Goal: Information Seeking & Learning: Learn about a topic

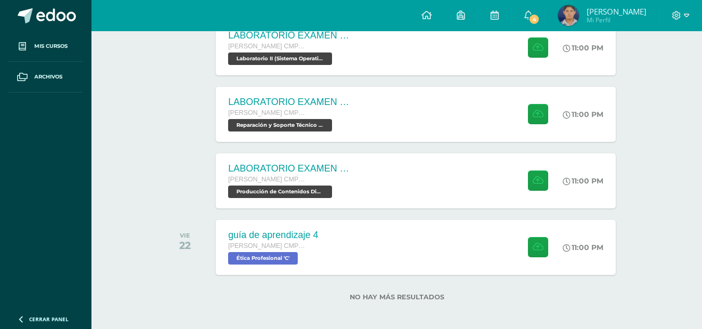
scroll to position [323, 0]
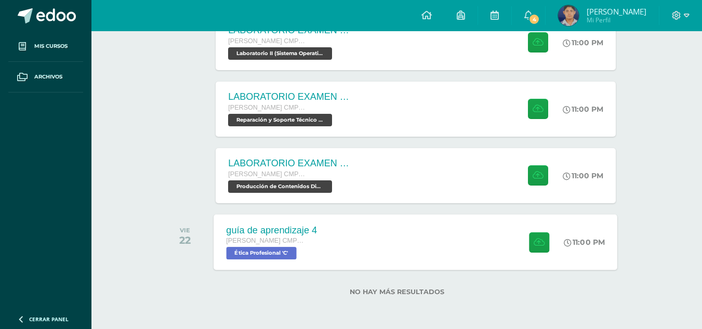
click at [434, 245] on div "guía de aprendizaje 4 Quinto Bachillerato CMP Bachillerato en CCLL con Orientac…" at bounding box center [415, 242] width 403 height 56
click at [343, 239] on div "guía de aprendizaje 4 Quinto Bachillerato CMP Bachillerato en CCLL con Orientac…" at bounding box center [415, 242] width 403 height 56
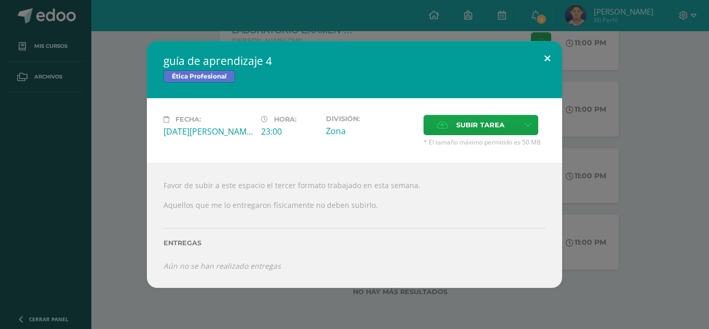
click at [550, 49] on button at bounding box center [548, 58] width 30 height 35
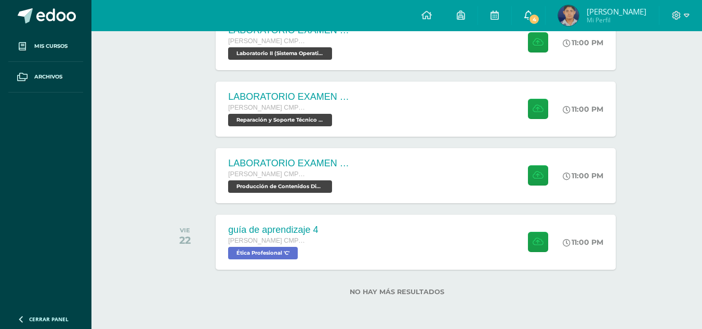
click at [532, 11] on icon at bounding box center [528, 14] width 8 height 9
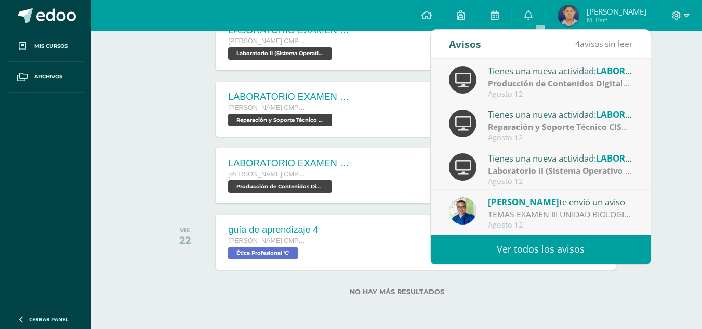
click at [674, 155] on div "Actividades recientes y próximas Tablero Pendientes de entrega Entregadas todas…" at bounding box center [396, 18] width 610 height 621
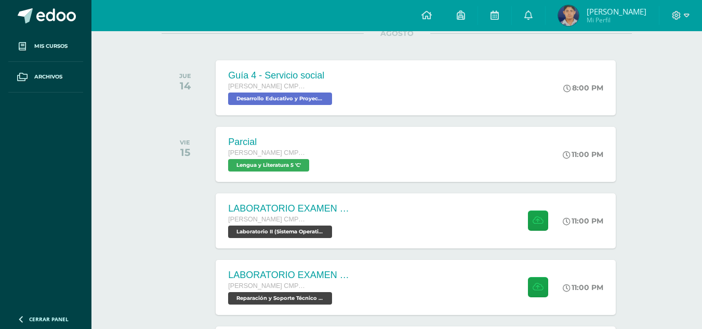
scroll to position [151, 0]
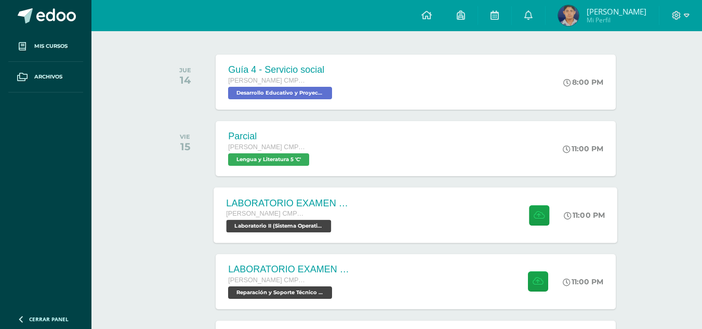
click at [486, 211] on div "LABORATORIO EXAMEN DE UNIDAD Quinto Bachillerato CMP Bachillerato en CCLL con O…" at bounding box center [415, 215] width 403 height 56
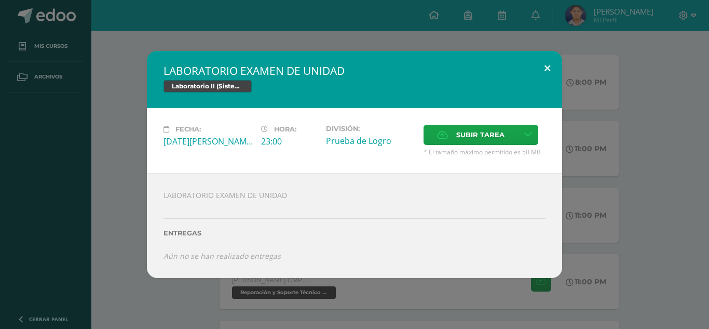
click at [544, 67] on button at bounding box center [548, 68] width 30 height 35
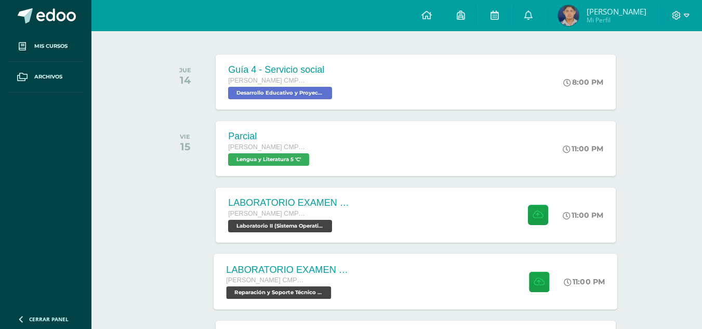
click at [446, 286] on div "LABORATORIO EXAMEN DE UNIDAD Quinto Bachillerato CMP Bachillerato en CCLL con O…" at bounding box center [415, 281] width 403 height 56
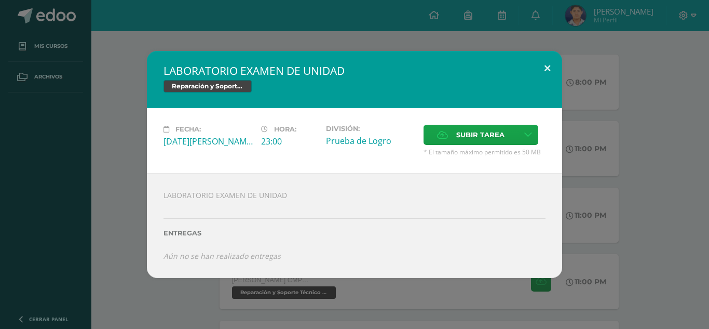
click at [543, 66] on button at bounding box center [548, 68] width 30 height 35
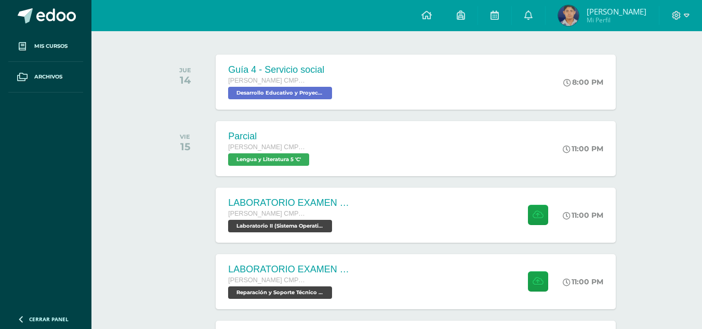
click at [698, 90] on div "Actividades recientes y próximas Tablero Pendientes de entrega Entregadas todas…" at bounding box center [396, 191] width 610 height 621
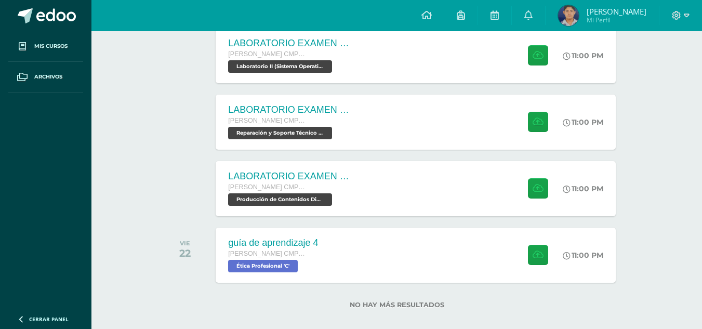
scroll to position [323, 0]
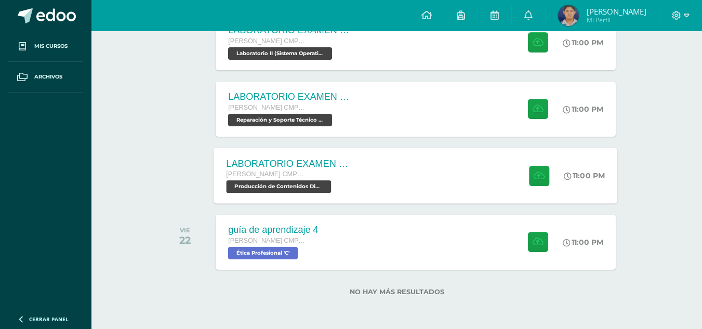
click at [441, 187] on div "LABORATORIO EXAMEN DE UNIDAD Quinto Bachillerato CMP Bachillerato en CCLL con O…" at bounding box center [415, 175] width 403 height 56
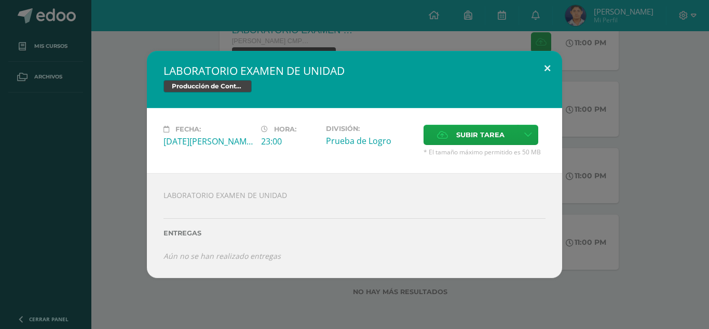
click at [547, 68] on button at bounding box center [548, 68] width 30 height 35
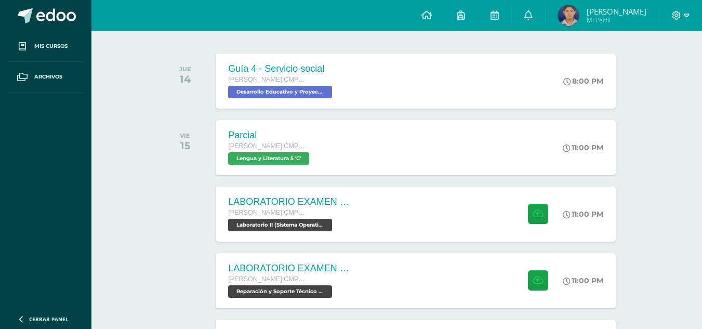
scroll to position [154, 0]
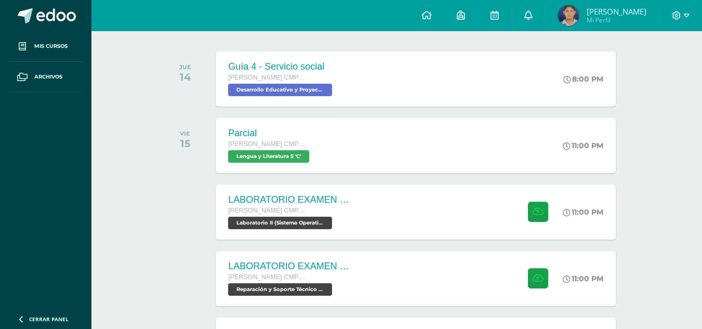
click at [535, 21] on link "0" at bounding box center [527, 15] width 33 height 31
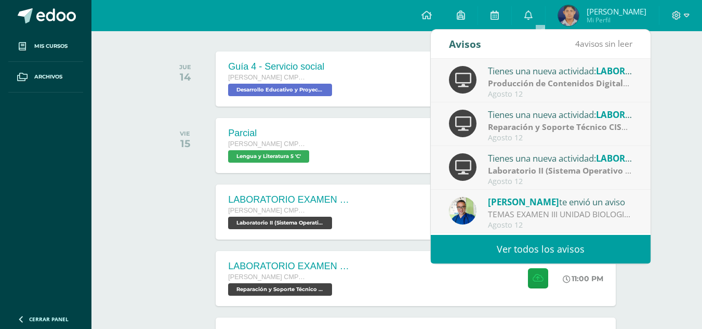
click at [494, 234] on div "Tienes una nueva actividad: guía de aprendizaje 4 Ética Profesional | Zona Agos…" at bounding box center [540, 255] width 220 height 44
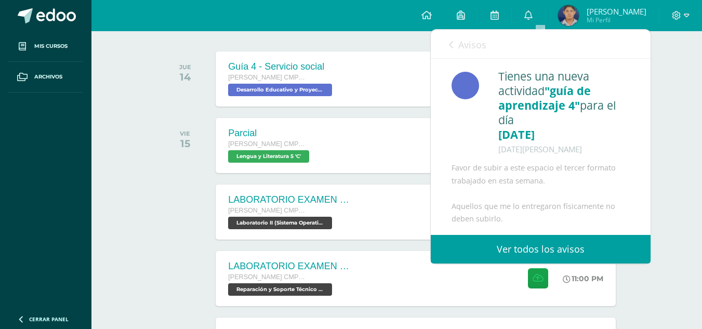
click at [493, 255] on link "Ver todos los avisos" at bounding box center [540, 249] width 220 height 29
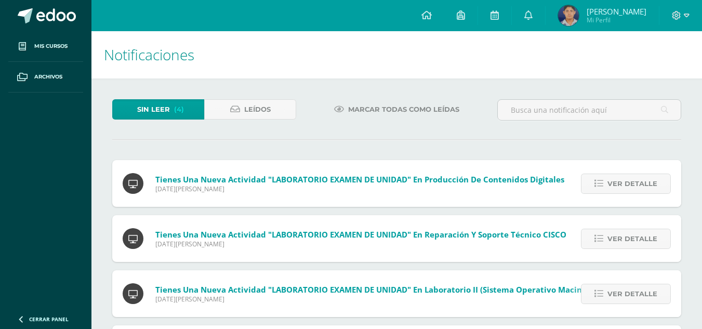
click at [394, 106] on span "Marcar todas como leídas" at bounding box center [403, 109] width 111 height 19
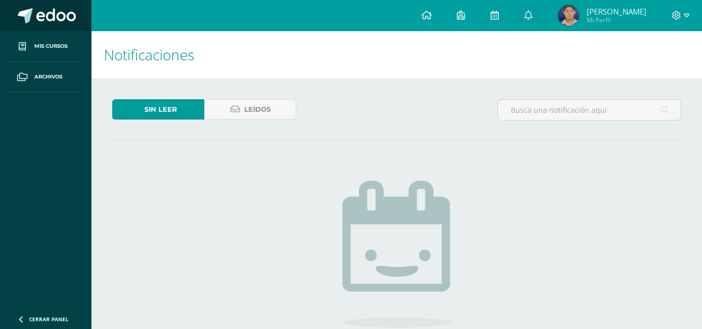
click at [72, 10] on span at bounding box center [55, 16] width 39 height 16
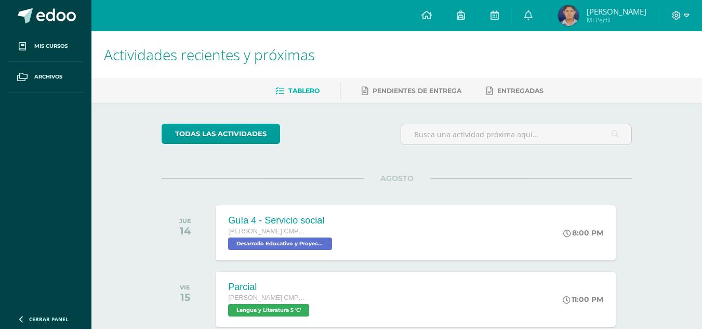
click at [149, 38] on h1 "Actividades recientes y próximas" at bounding box center [396, 54] width 585 height 47
